Goal: Find specific page/section

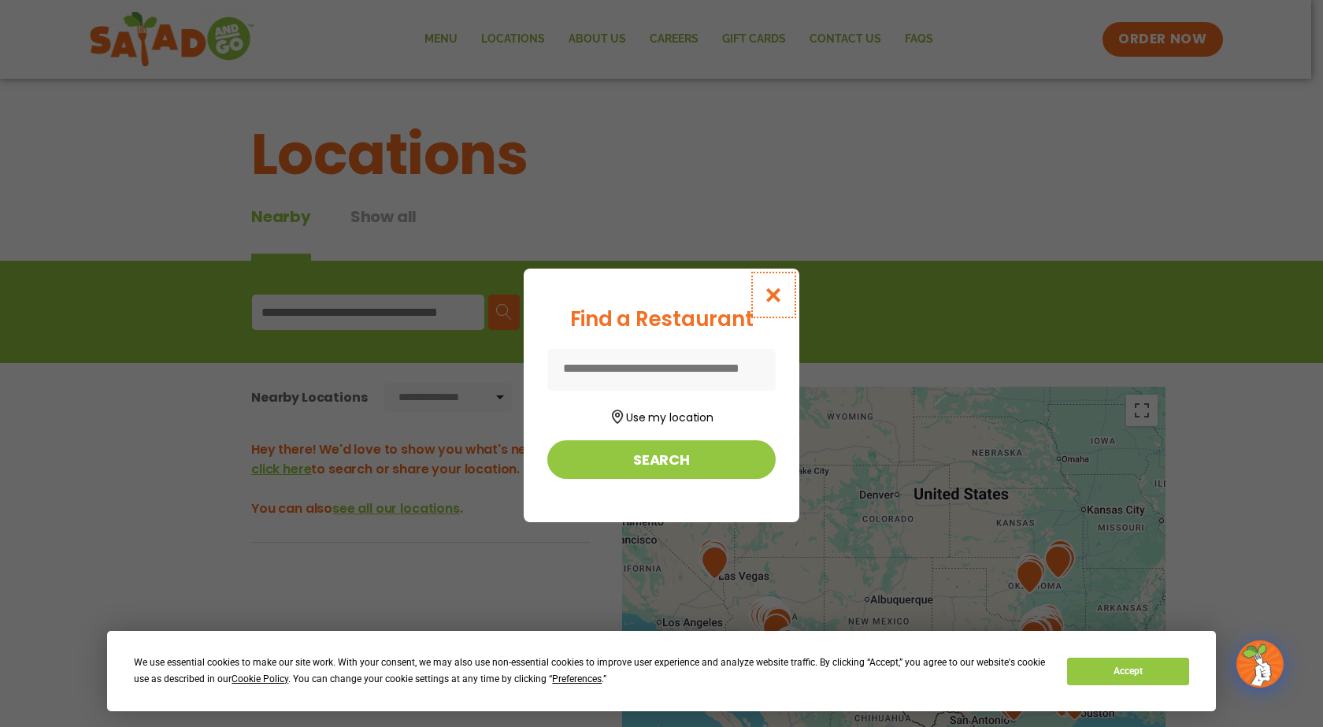
click at [771, 293] on icon "Close modal" at bounding box center [774, 295] width 20 height 17
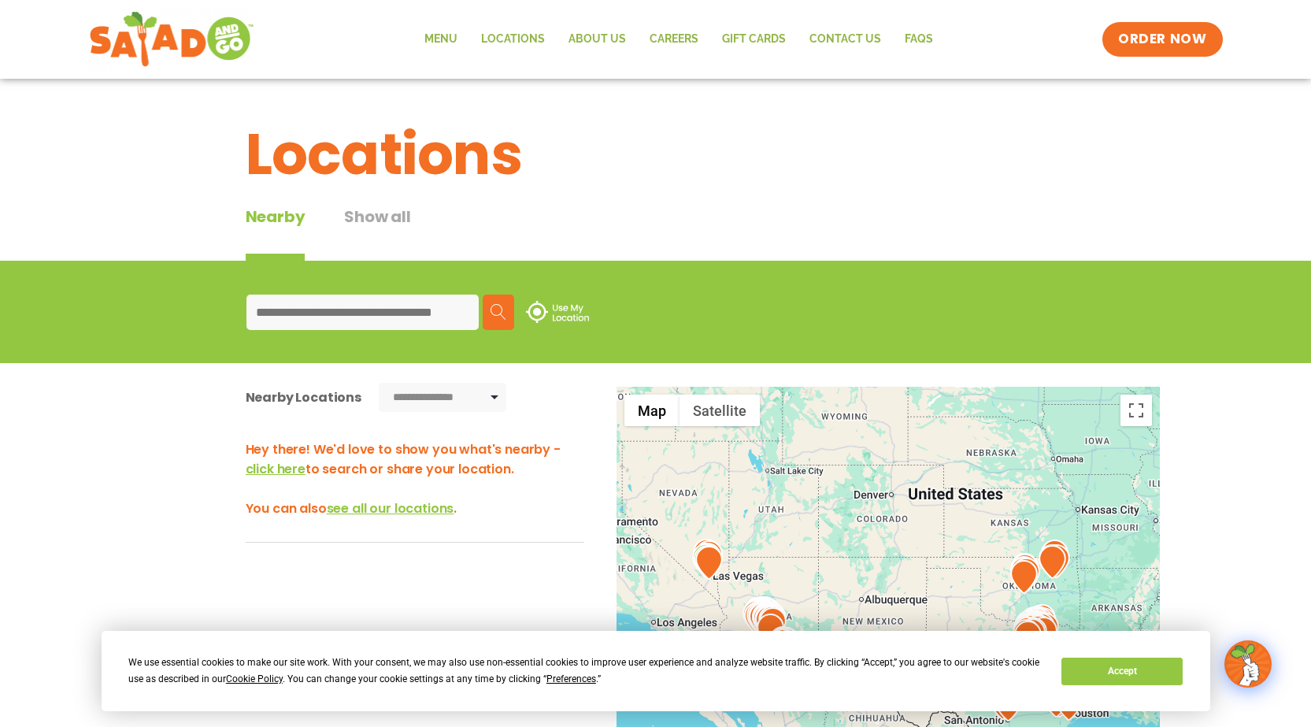
click at [430, 307] on input at bounding box center [362, 311] width 232 height 35
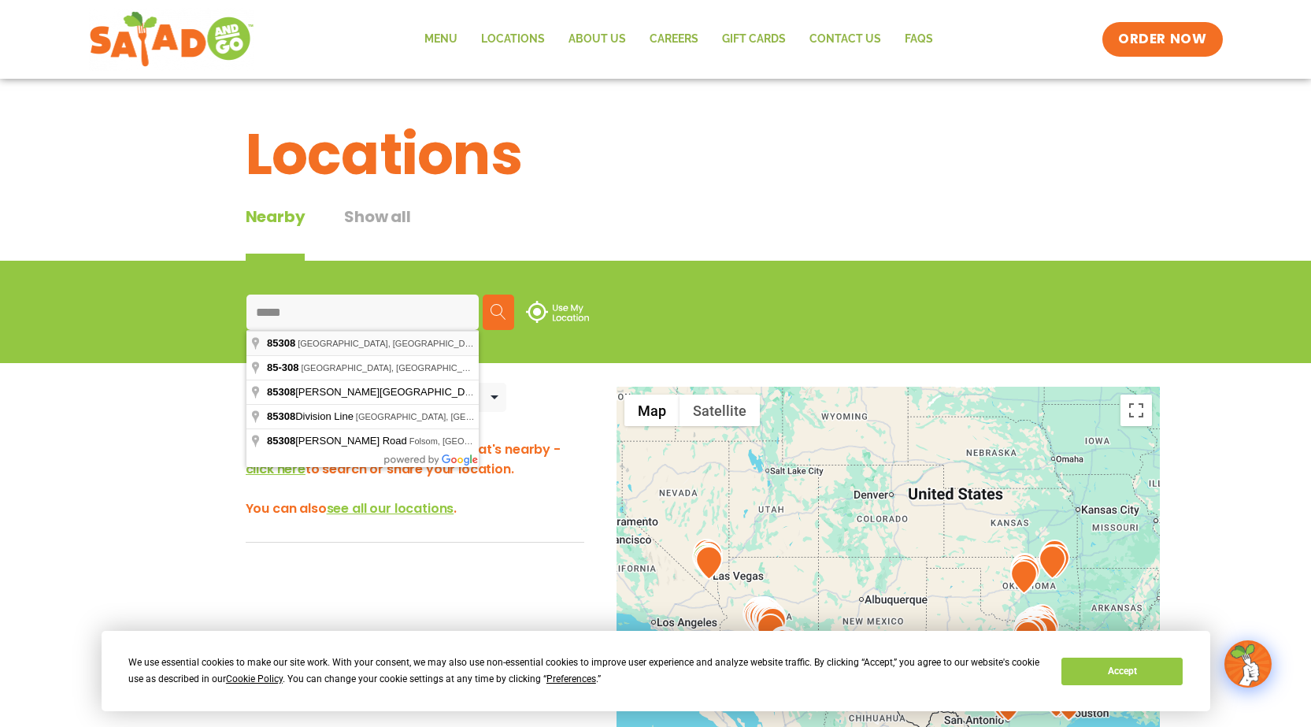
type input "**********"
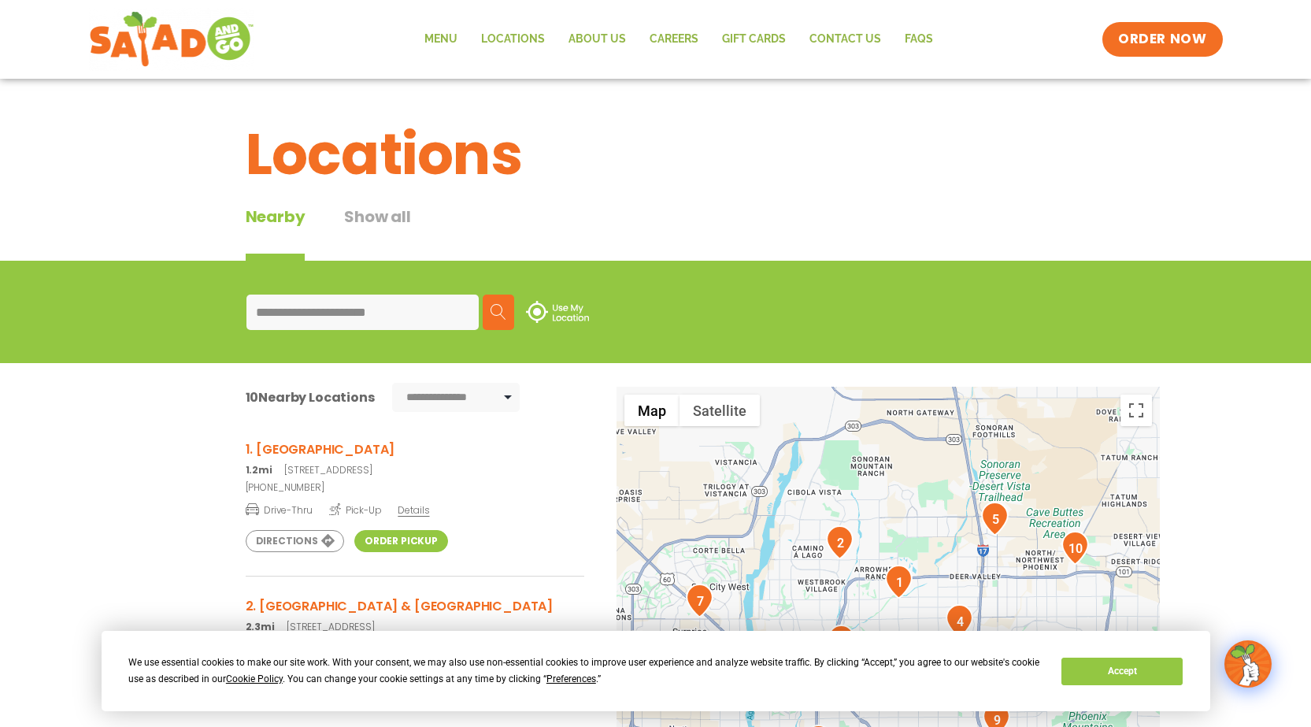
click at [406, 542] on link "Order Pickup" at bounding box center [401, 541] width 94 height 22
